Goal: Find specific page/section: Find specific page/section

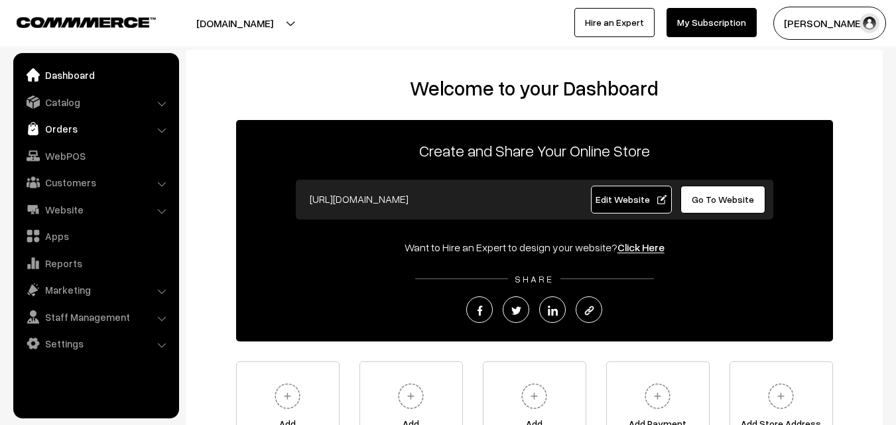
click at [56, 129] on link "Orders" at bounding box center [96, 129] width 158 height 24
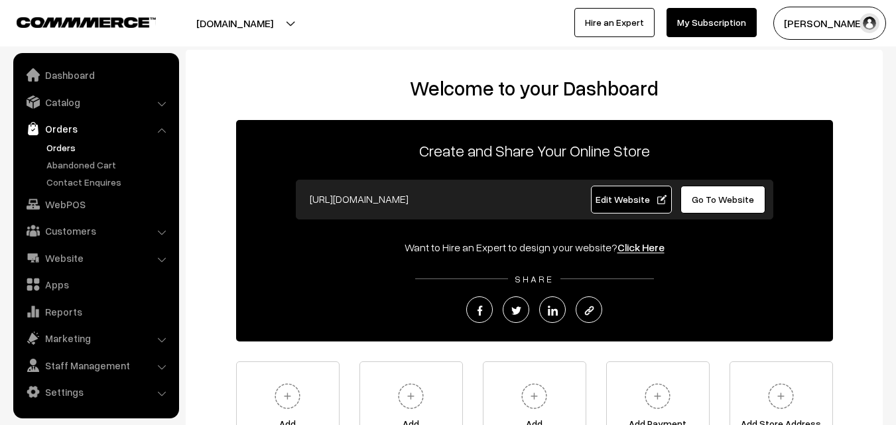
click at [59, 145] on link "Orders" at bounding box center [108, 148] width 131 height 14
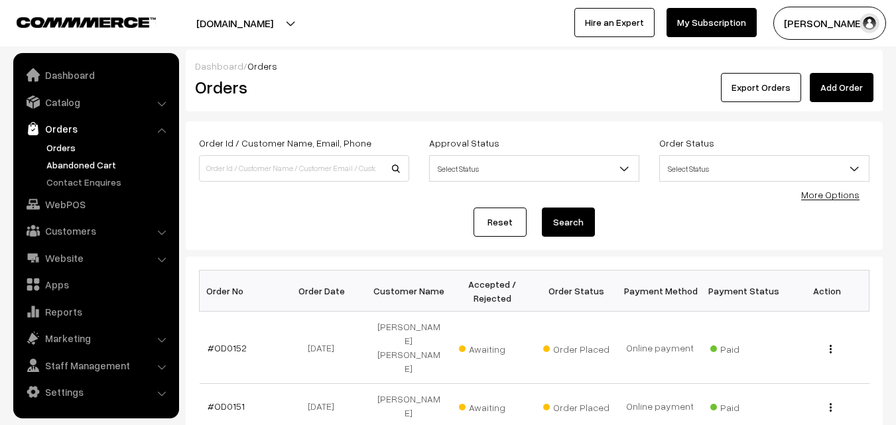
click at [70, 166] on link "Abandoned Cart" at bounding box center [108, 165] width 131 height 14
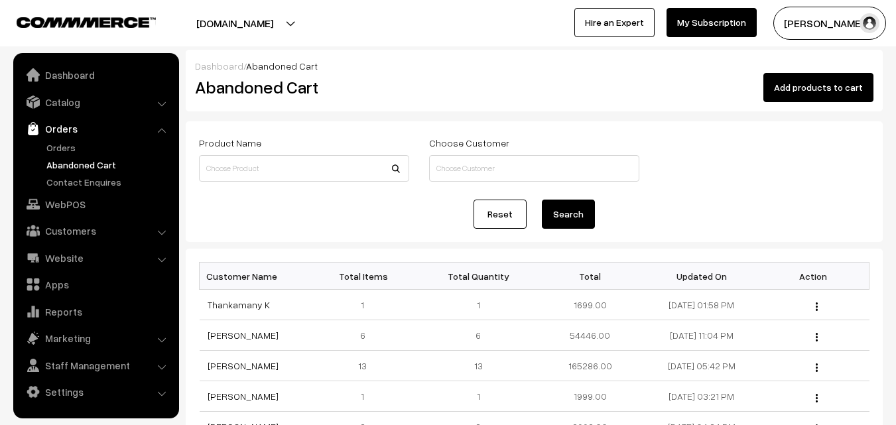
scroll to position [66, 0]
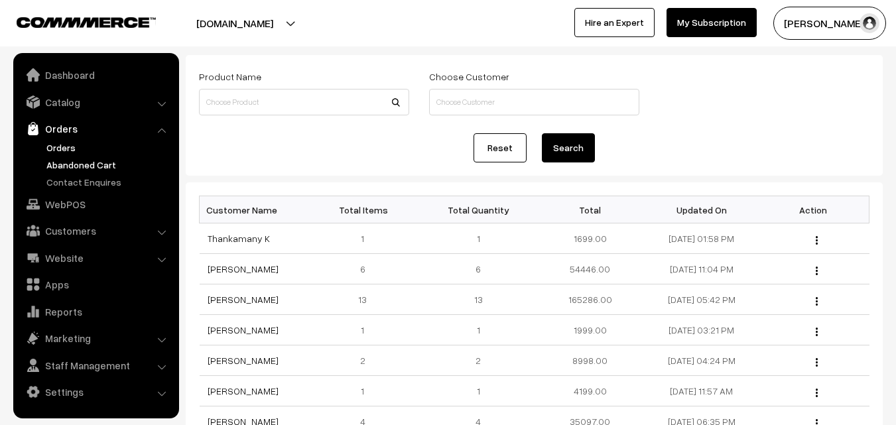
click at [68, 148] on link "Orders" at bounding box center [108, 148] width 131 height 14
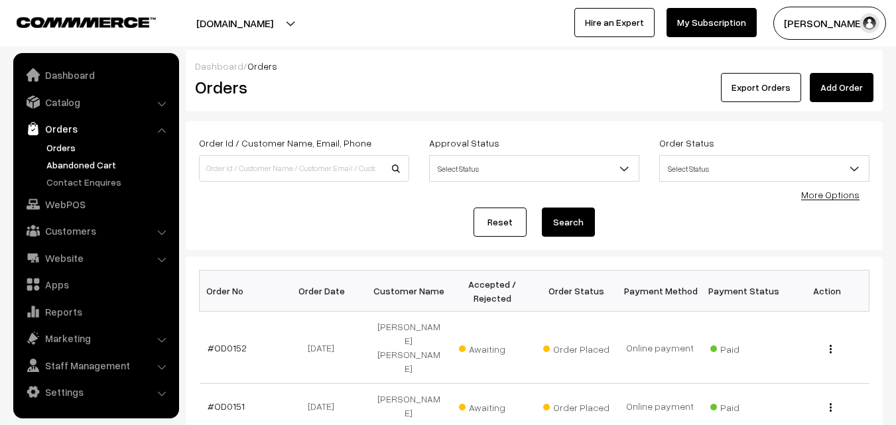
click at [70, 163] on link "Abandoned Cart" at bounding box center [108, 165] width 131 height 14
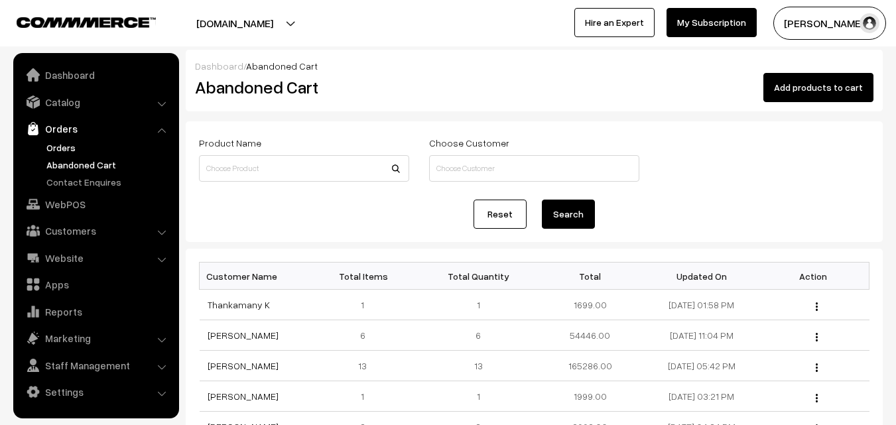
click at [53, 149] on link "Orders" at bounding box center [108, 148] width 131 height 14
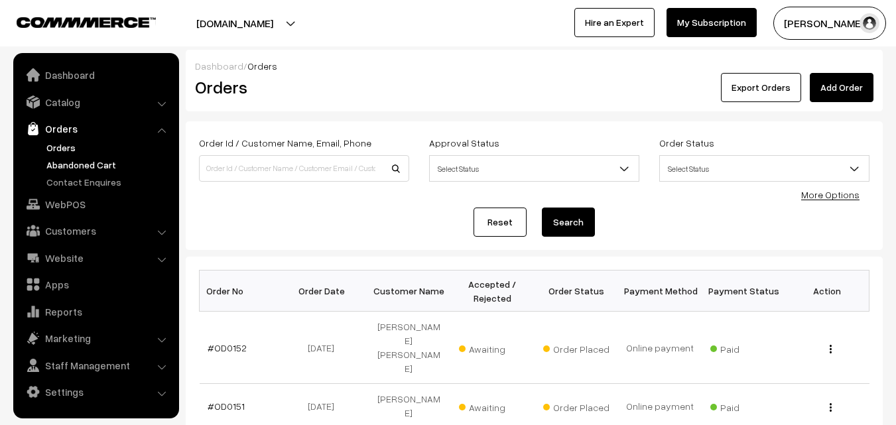
click at [60, 166] on link "Abandoned Cart" at bounding box center [108, 165] width 131 height 14
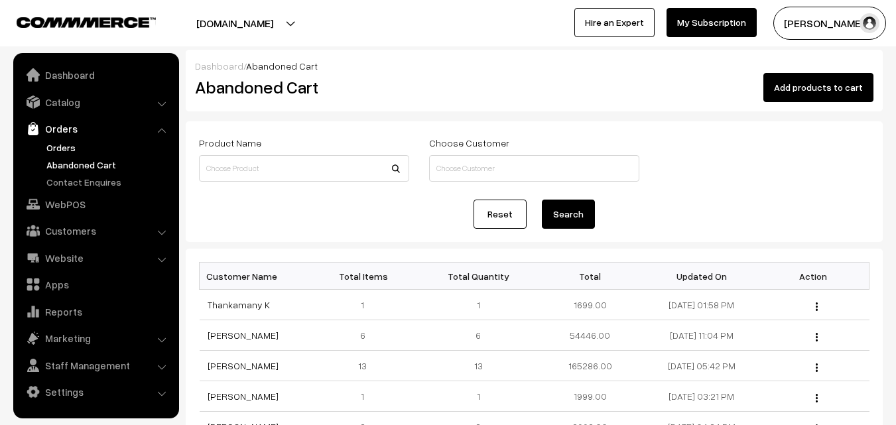
click at [59, 149] on link "Orders" at bounding box center [108, 148] width 131 height 14
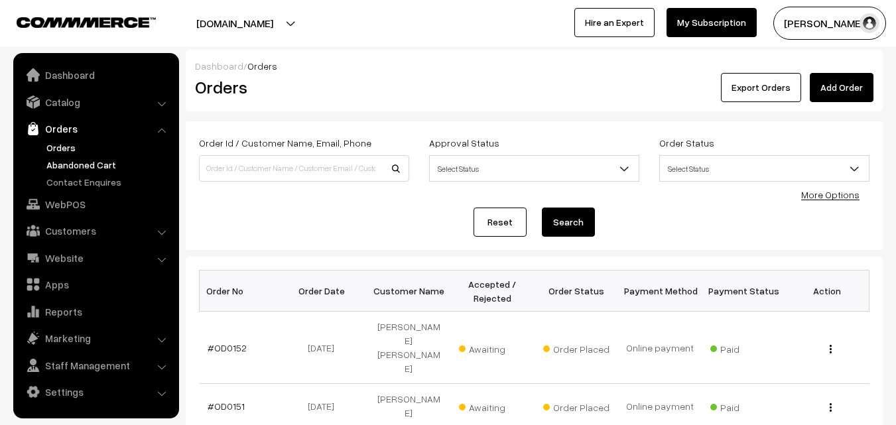
click at [69, 167] on link "Abandoned Cart" at bounding box center [108, 165] width 131 height 14
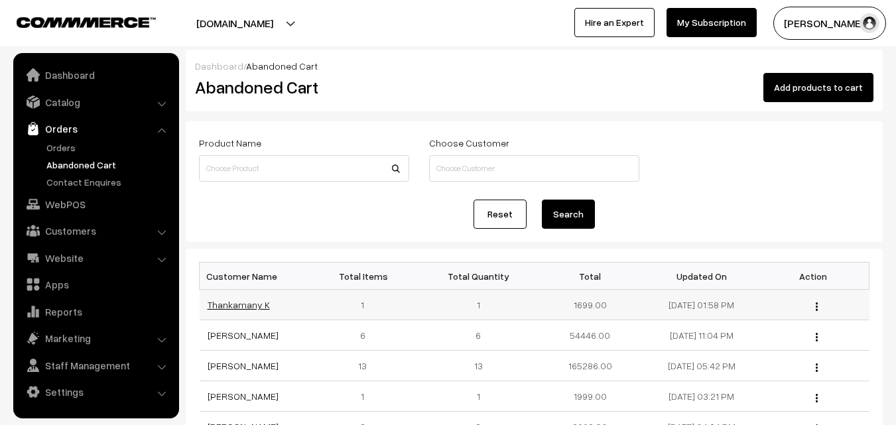
click at [243, 310] on link "Thankamany K" at bounding box center [239, 304] width 62 height 11
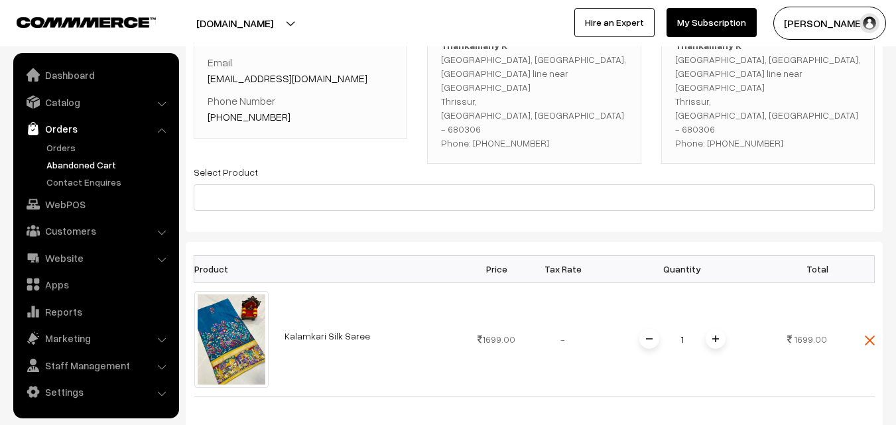
scroll to position [66, 0]
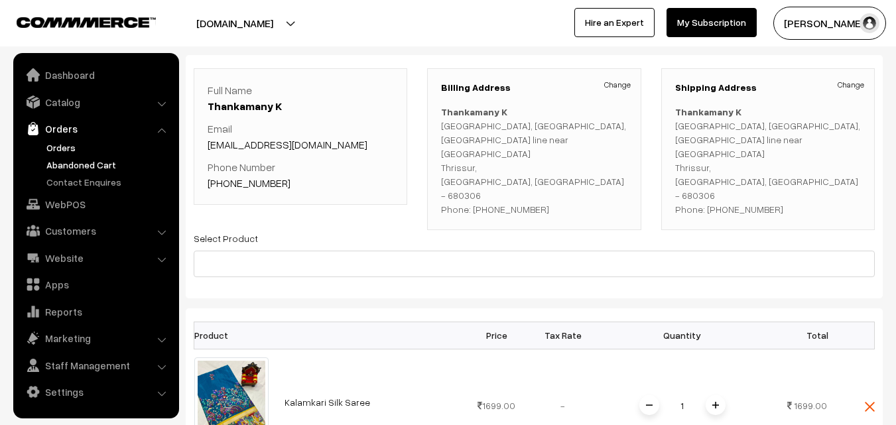
click at [57, 143] on link "Orders" at bounding box center [108, 148] width 131 height 14
